Goal: Information Seeking & Learning: Learn about a topic

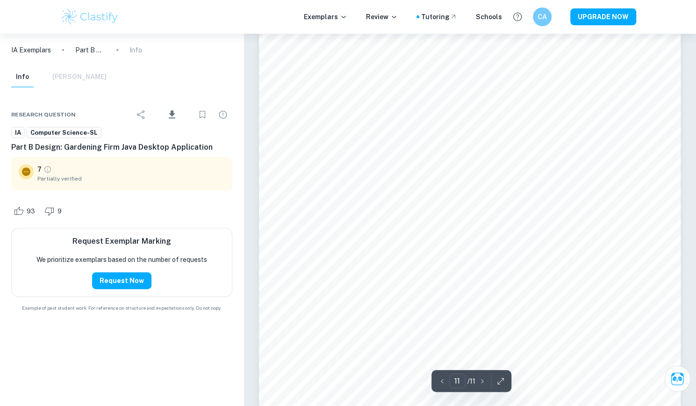
scroll to position [6372, 0]
click at [482, 380] on icon "button" at bounding box center [482, 380] width 9 height 9
click at [88, 52] on p "Part B Design: Gardening Firm Java Desktop Application" at bounding box center [90, 50] width 30 height 10
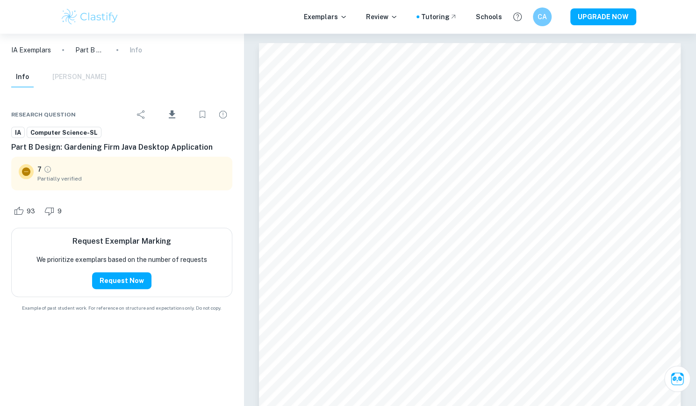
click at [37, 51] on p "IA Exemplars" at bounding box center [31, 50] width 40 height 10
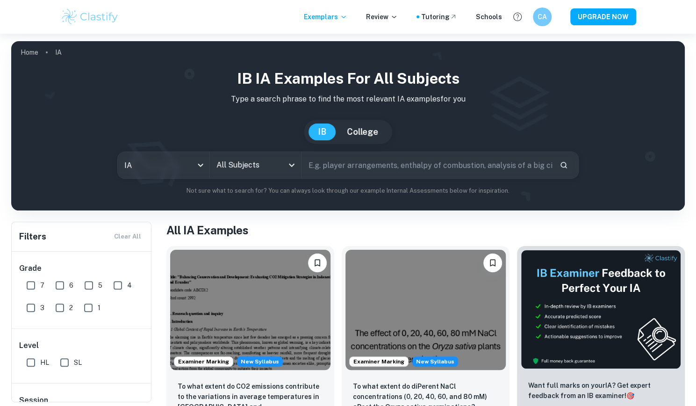
click at [345, 166] on input "text" at bounding box center [427, 165] width 250 height 26
type input "gardening firm"
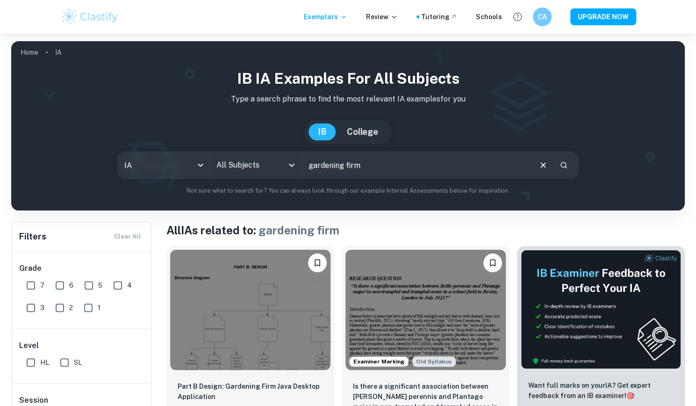
scroll to position [47, 0]
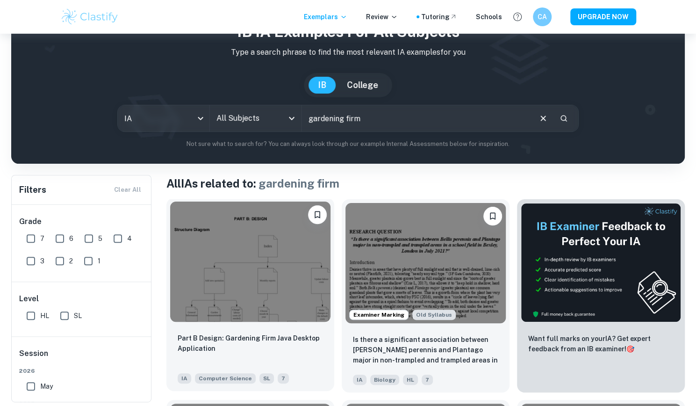
click at [259, 252] on img at bounding box center [250, 262] width 160 height 120
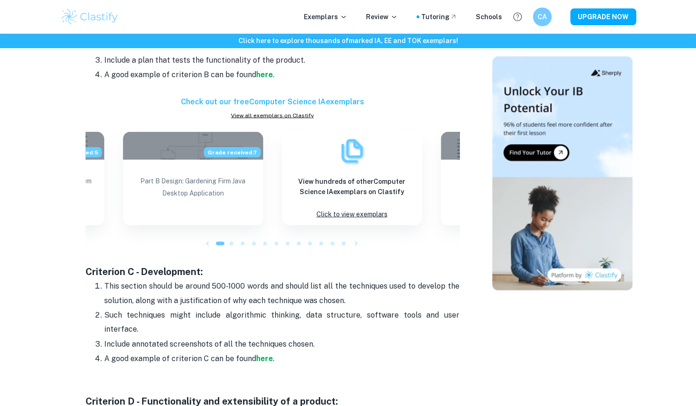
scroll to position [1075, 0]
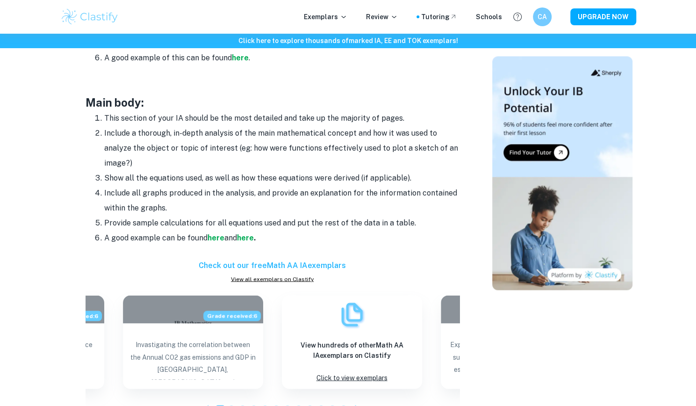
scroll to position [795, 0]
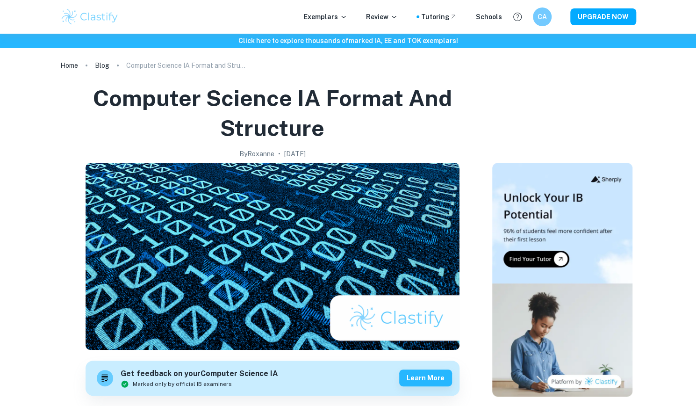
drag, startPoint x: 96, startPoint y: 20, endPoint x: 101, endPoint y: 28, distance: 9.5
click at [96, 20] on img at bounding box center [89, 16] width 59 height 19
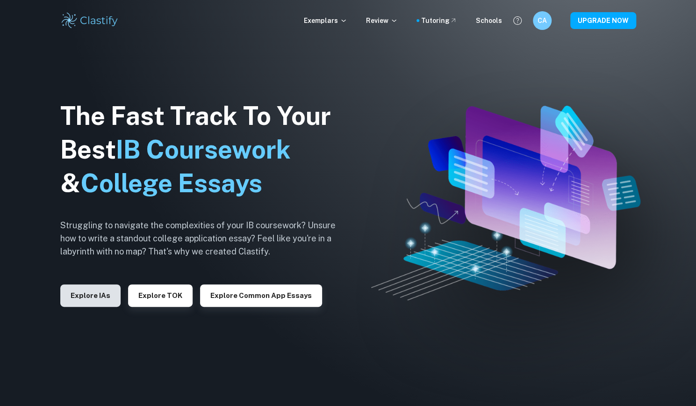
click at [83, 296] on button "Explore IAs" at bounding box center [90, 295] width 60 height 22
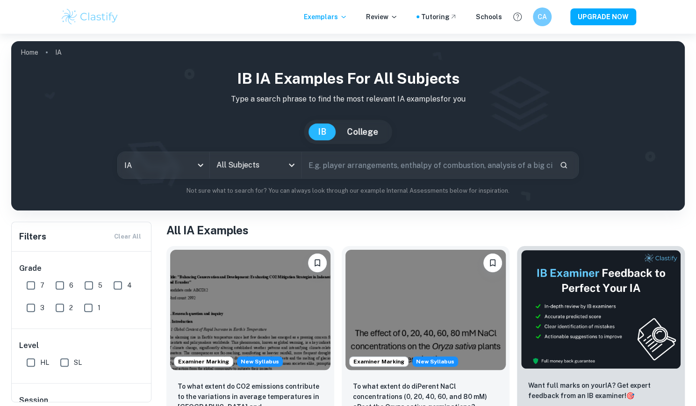
click at [252, 160] on input "All Subjects" at bounding box center [248, 165] width 69 height 18
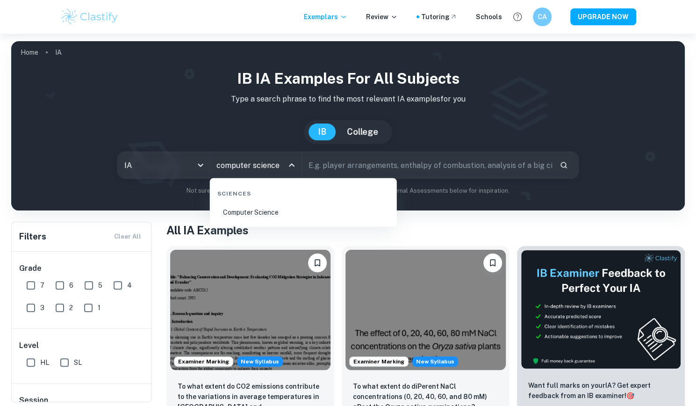
click at [252, 202] on li "Computer Science" at bounding box center [304, 213] width 180 height 22
type input "Computer Science"
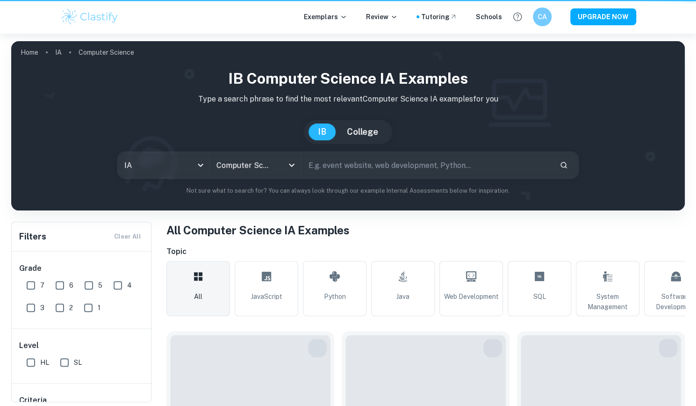
click at [326, 161] on input "text" at bounding box center [427, 165] width 250 height 26
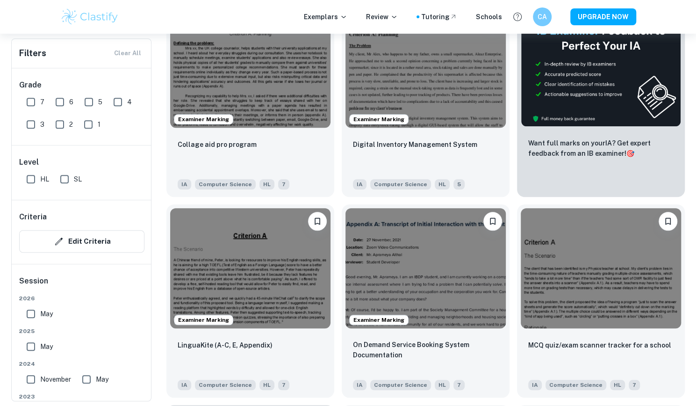
scroll to position [421, 0]
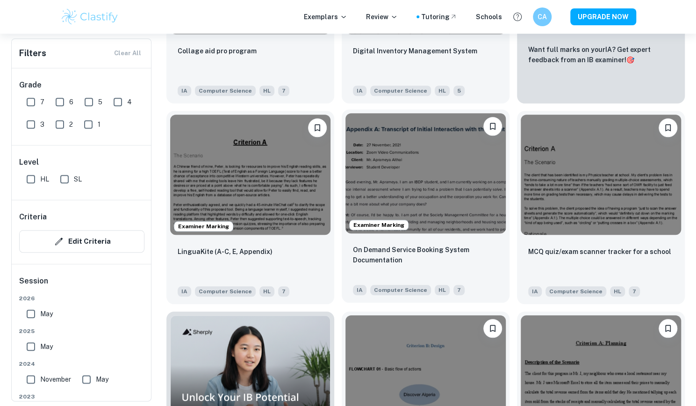
click at [373, 176] on img at bounding box center [426, 173] width 160 height 120
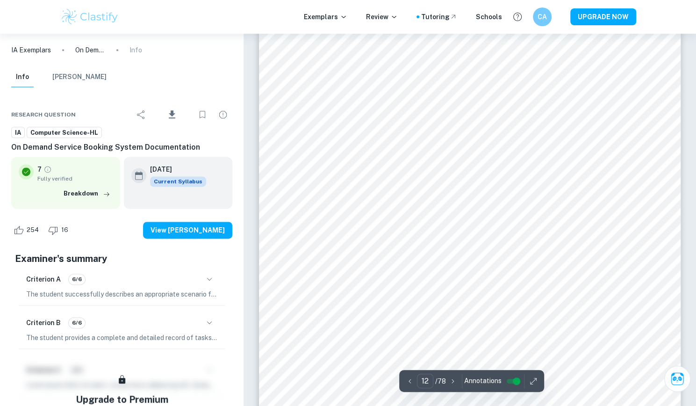
scroll to position [6941, 0]
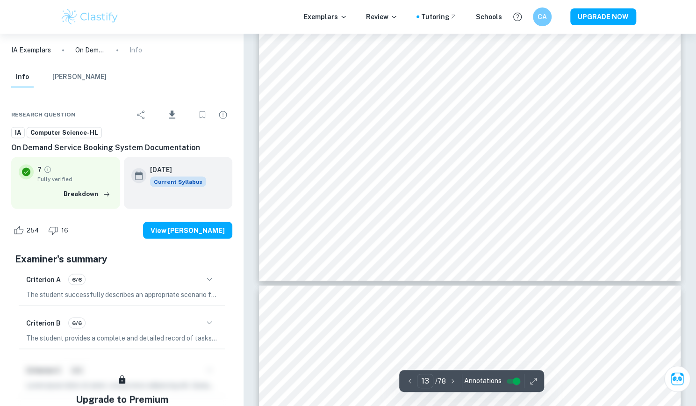
type input "12"
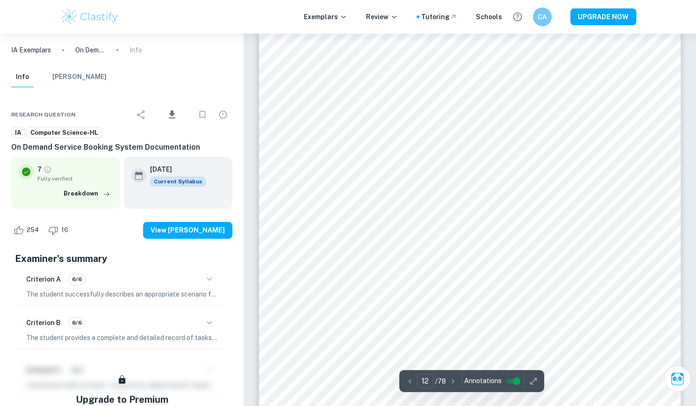
scroll to position [6828, 0]
